Goal: Task Accomplishment & Management: Complete application form

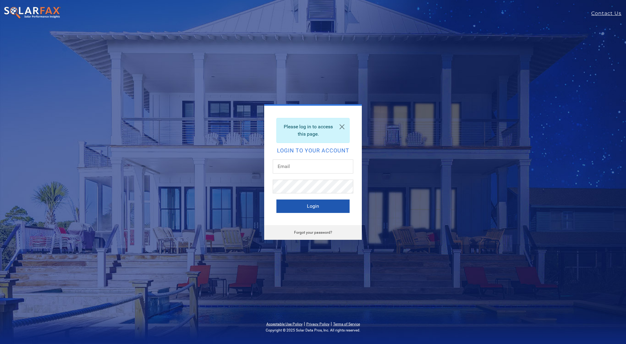
type input "aadi@solarponics.com"
click at [323, 208] on button "Login" at bounding box center [313, 205] width 73 height 13
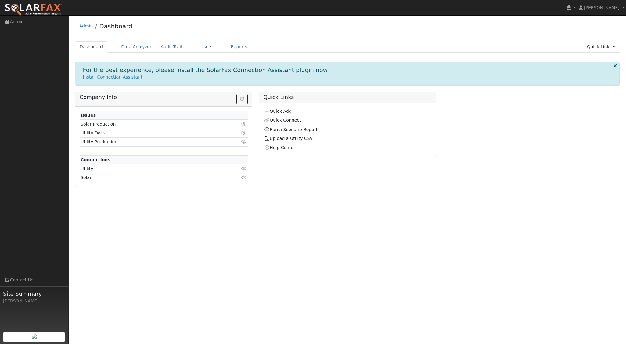
click at [280, 111] on link "Quick Add" at bounding box center [277, 111] width 27 height 5
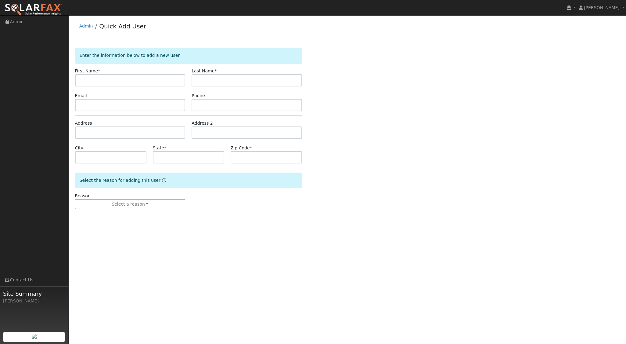
click at [121, 79] on input "text" at bounding box center [130, 80] width 110 height 12
type input "Scott"
type input "Chaves"
click at [99, 135] on input "text" at bounding box center [130, 132] width 110 height 12
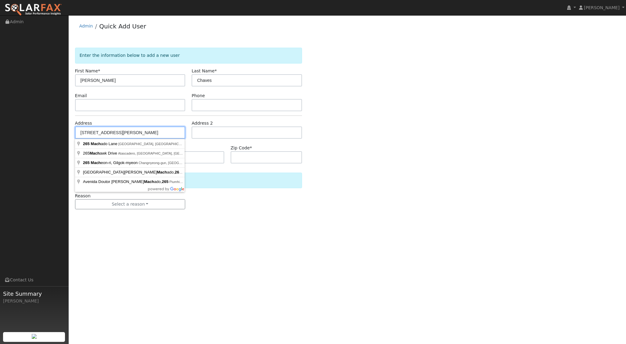
type input "265 Machado Lane"
type input "San Luis Obispo"
type input "CA"
type input "93401"
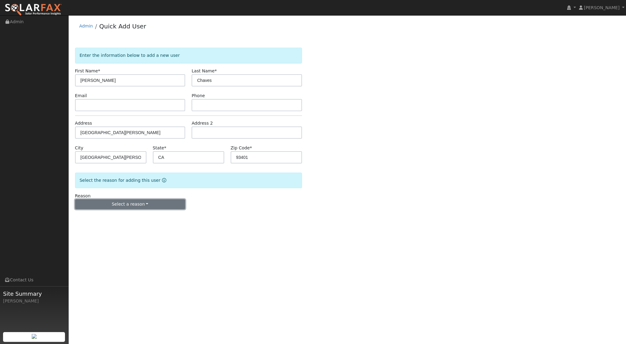
click at [148, 204] on button "Select a reason" at bounding box center [130, 204] width 110 height 10
click at [106, 213] on link "New lead" at bounding box center [108, 216] width 67 height 9
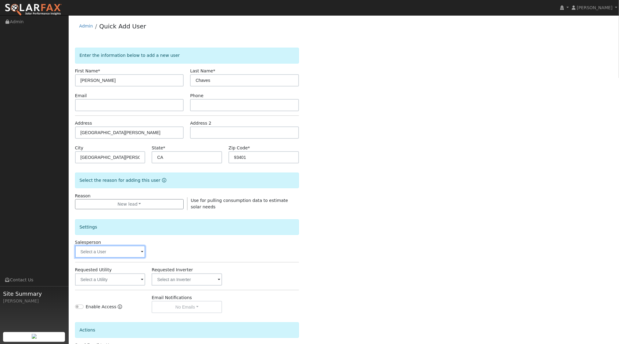
click at [117, 249] on input "text" at bounding box center [110, 251] width 70 height 12
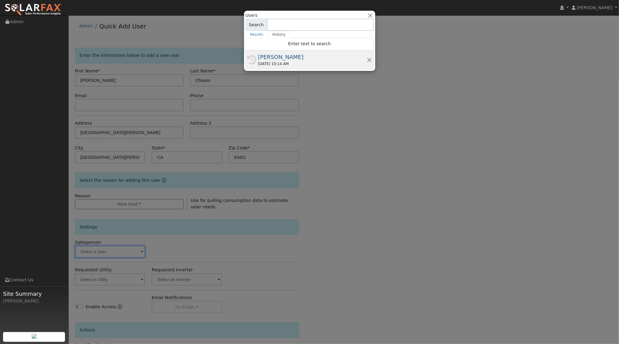
click at [286, 55] on div "[PERSON_NAME]" at bounding box center [312, 57] width 109 height 8
type input "[PERSON_NAME]"
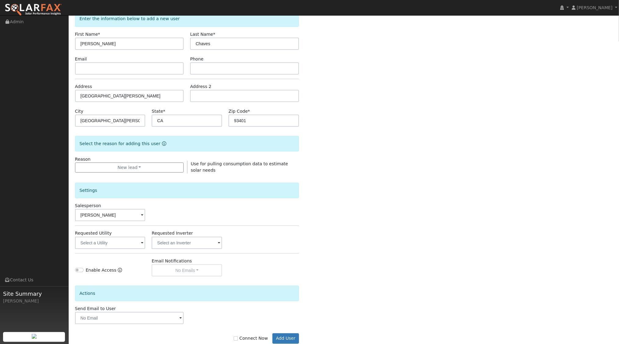
scroll to position [50, 0]
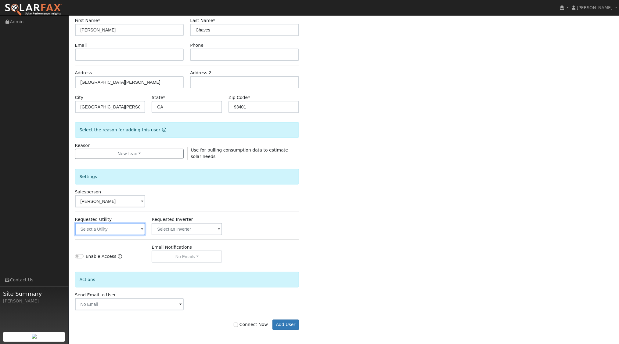
click at [137, 230] on input "text" at bounding box center [110, 229] width 70 height 12
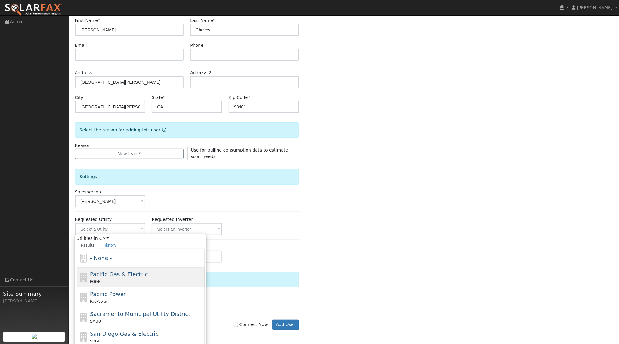
click at [125, 272] on span "Pacific Gas & Electric" at bounding box center [119, 274] width 58 height 6
type input "Pacific Gas & Electric"
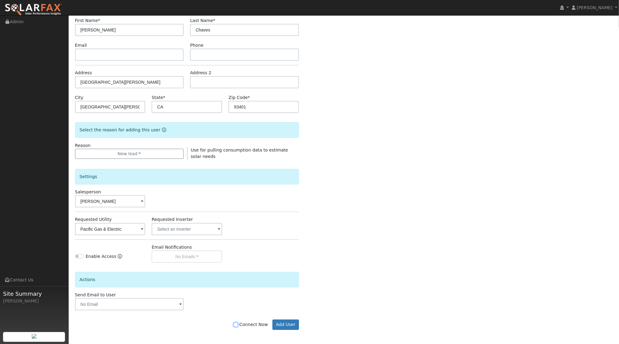
click at [238, 324] on input "Connect Now" at bounding box center [236, 324] width 4 height 4
checkbox input "true"
click at [293, 322] on button "Add User" at bounding box center [286, 324] width 27 height 10
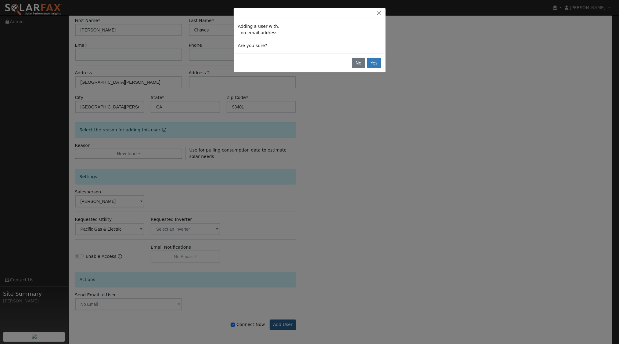
scroll to position [49, 0]
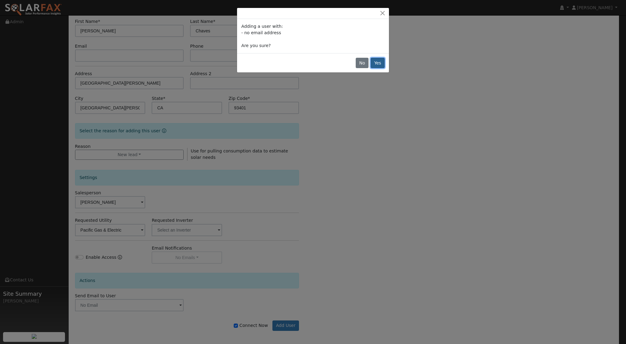
click at [379, 64] on button "Yes" at bounding box center [378, 63] width 14 height 10
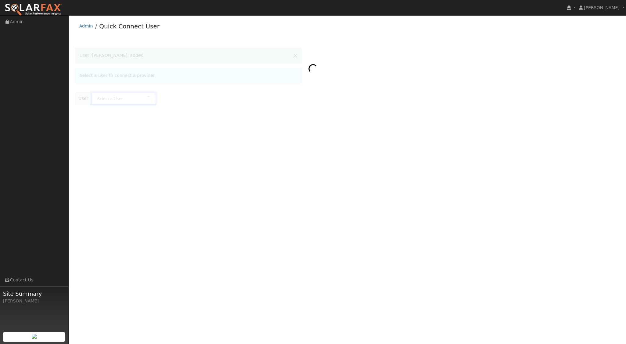
type input "[PERSON_NAME]"
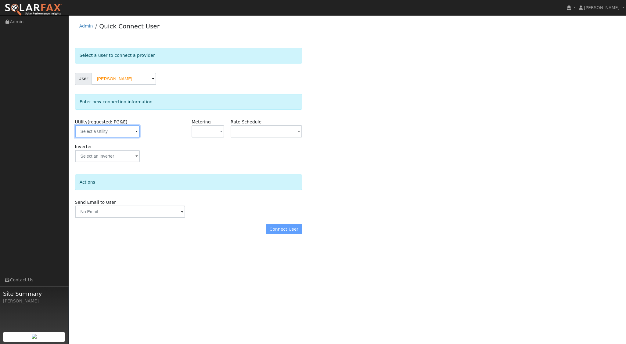
click at [125, 134] on input "text" at bounding box center [107, 131] width 65 height 12
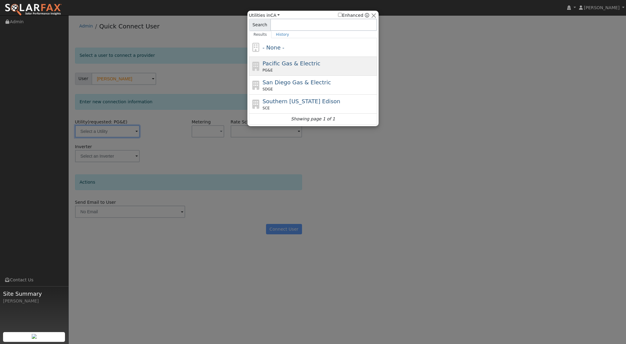
click at [298, 67] on div "PG&E" at bounding box center [319, 69] width 113 height 5
type input "PG&E"
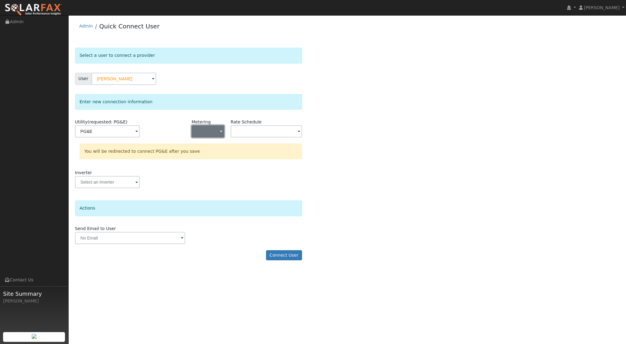
click at [221, 128] on span "button" at bounding box center [221, 131] width 2 height 6
click at [209, 154] on link "NEM" at bounding box center [213, 153] width 42 height 9
click at [282, 135] on input "text" at bounding box center [266, 131] width 71 height 12
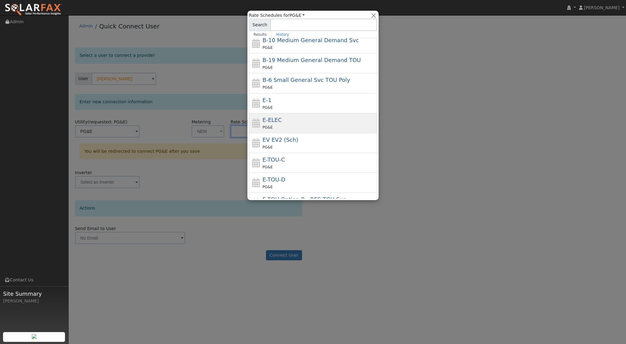
scroll to position [87, 0]
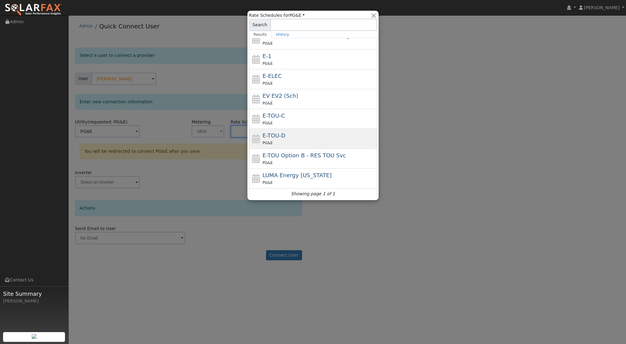
click at [285, 131] on div "E-TOU-D PG&E" at bounding box center [319, 138] width 113 height 15
type input "E-TOU-D"
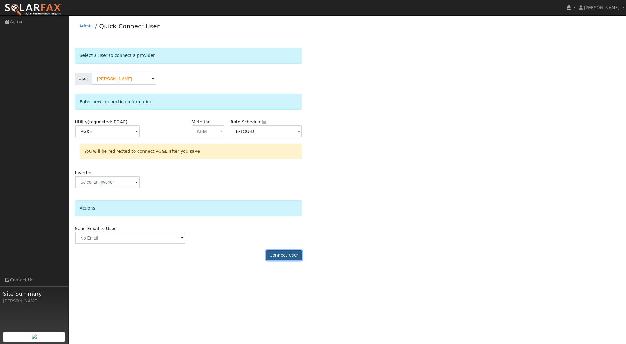
click at [295, 254] on button "Connect User" at bounding box center [284, 255] width 36 height 10
